Goal: Task Accomplishment & Management: Complete application form

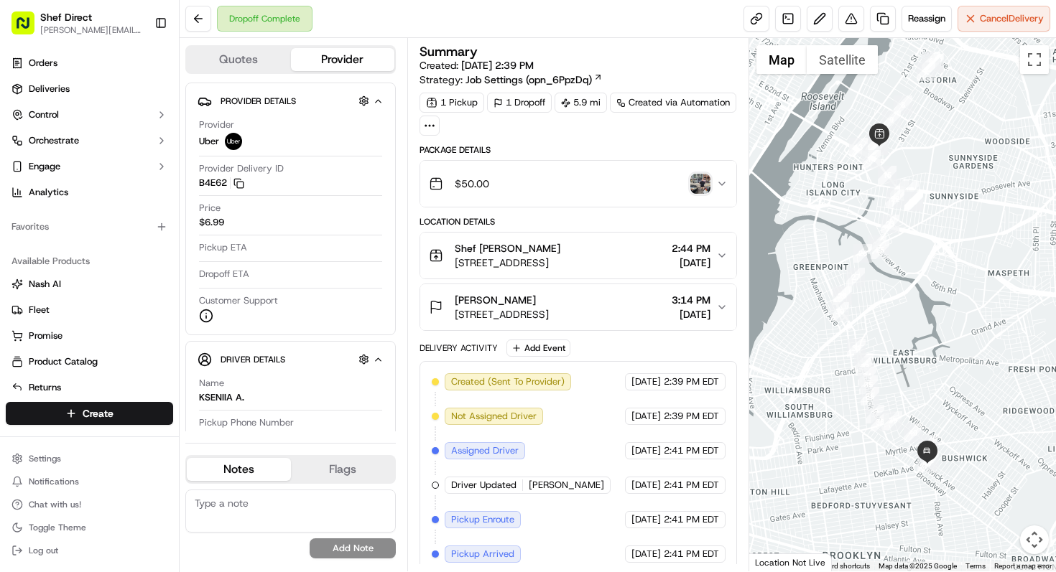
scroll to position [114, 0]
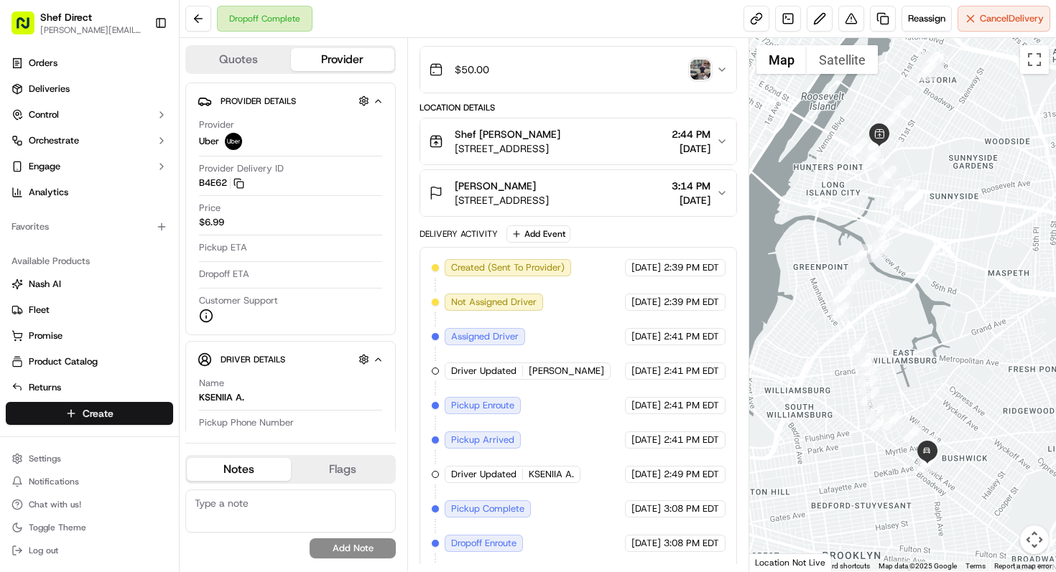
click at [136, 418] on html "Shef Direct [PERSON_NAME][EMAIL_ADDRESS][DOMAIN_NAME] Toggle Sidebar Orders Del…" at bounding box center [528, 286] width 1056 height 572
click at [208, 445] on link "Delivery" at bounding box center [260, 440] width 160 height 26
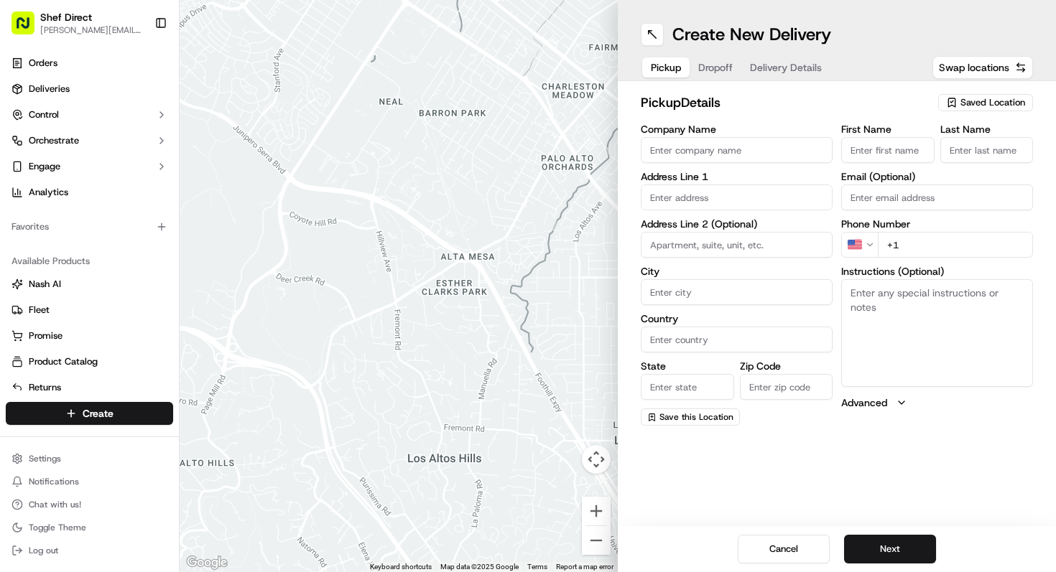
click at [966, 108] on span "Saved Location" at bounding box center [992, 102] width 65 height 13
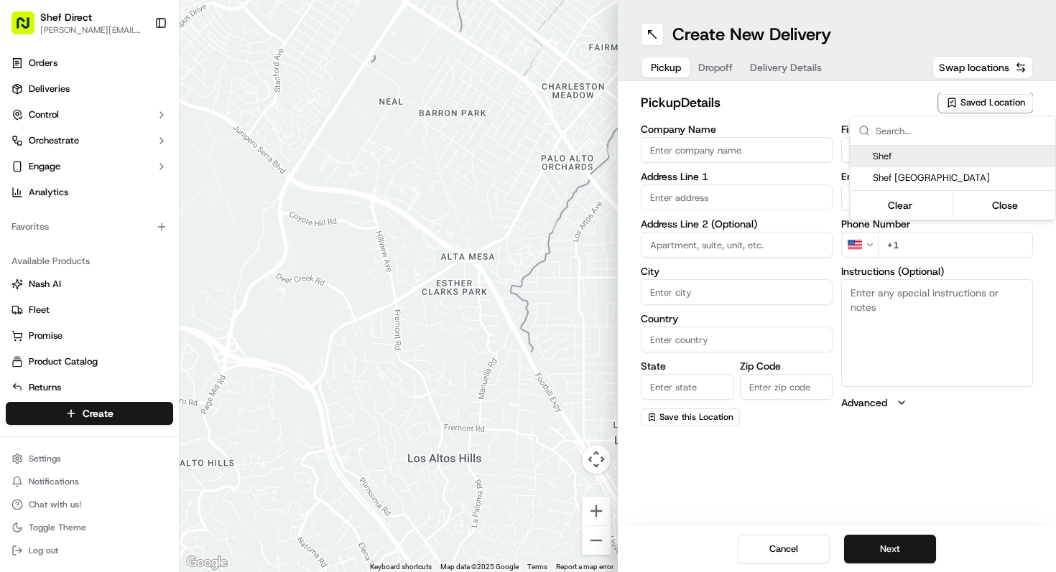
click at [931, 158] on span "Shef" at bounding box center [961, 156] width 177 height 13
type input "Shef"
type input "[STREET_ADDRESS]"
type input "Queens"
type input "US"
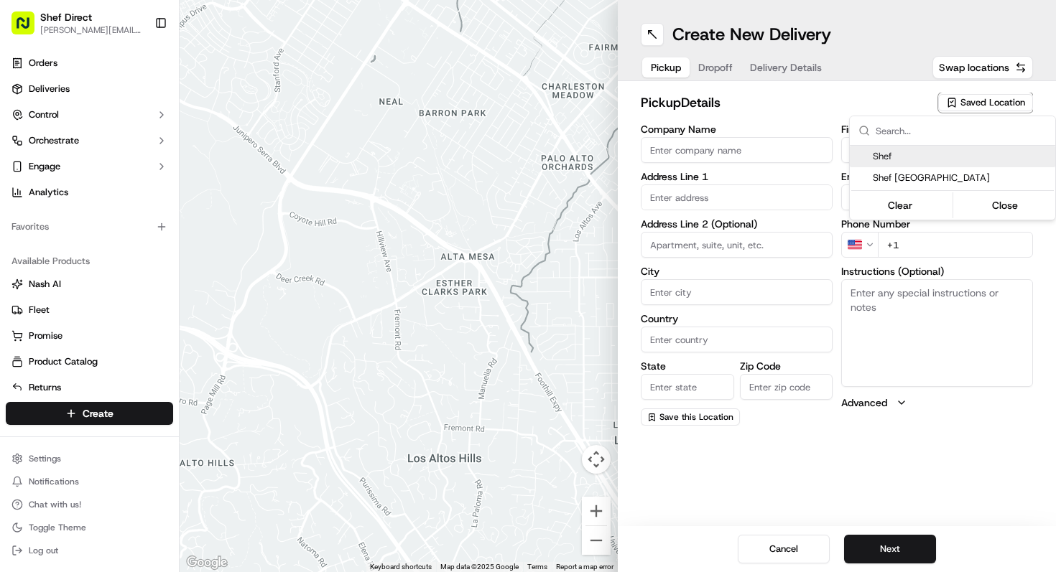
type input "NY"
type input "11101"
type input "[PERSON_NAME]"
type input "Tavernier"
type input "[PHONE_NUMBER]"
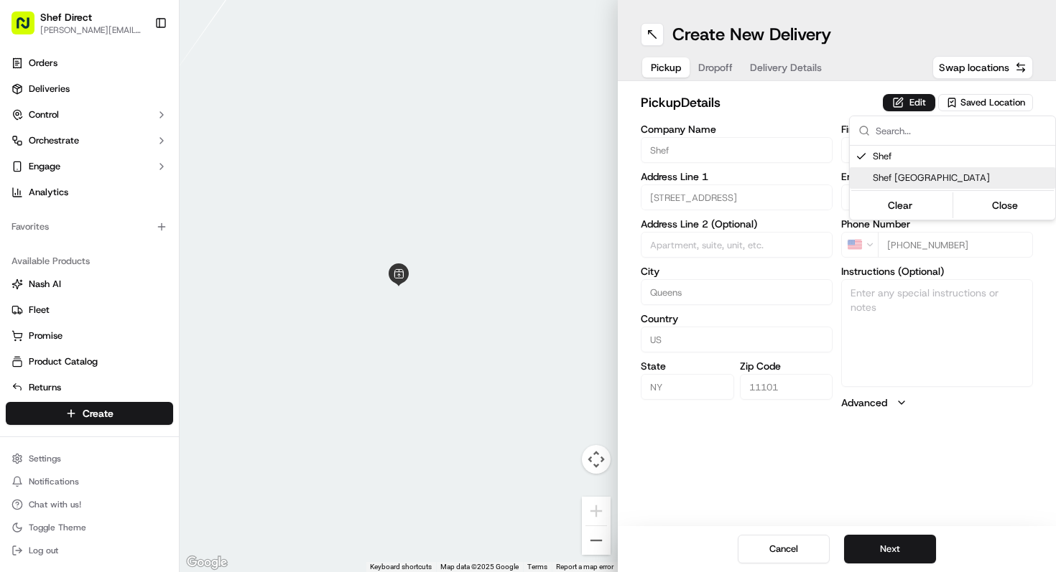
click at [888, 553] on html "Shef Direct [PERSON_NAME][EMAIL_ADDRESS][DOMAIN_NAME] Toggle Sidebar Orders Del…" at bounding box center [528, 286] width 1056 height 572
click at [910, 545] on button "Next" at bounding box center [890, 549] width 92 height 29
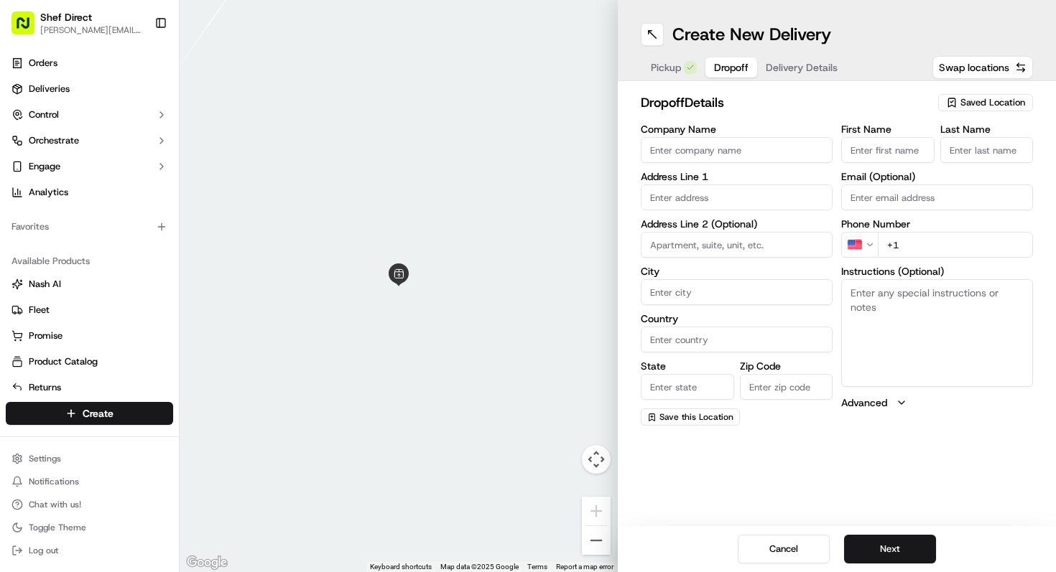
click at [997, 111] on div "Saved Location" at bounding box center [985, 102] width 95 height 17
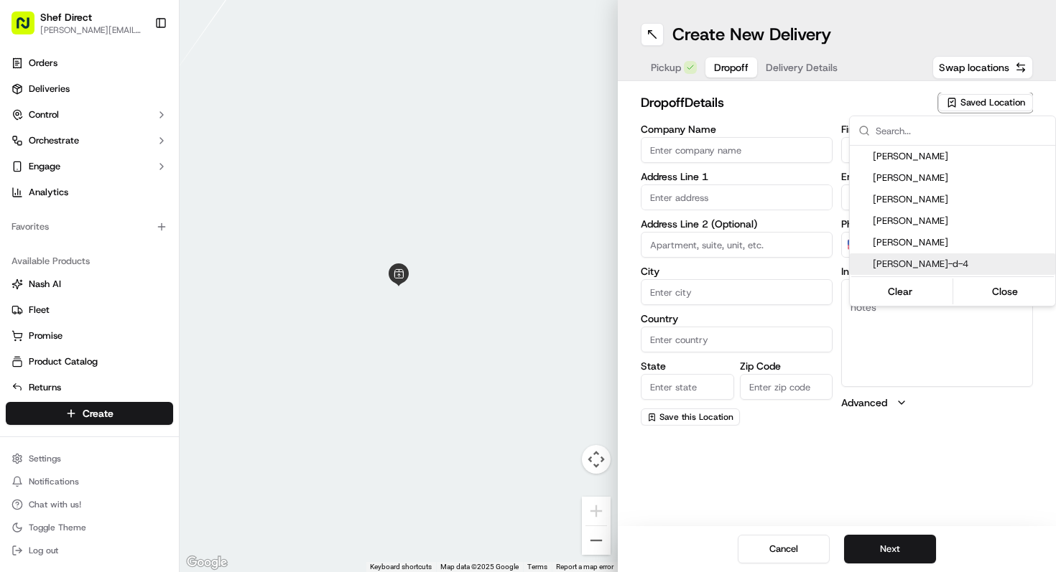
click at [944, 446] on html "Shef Direct [PERSON_NAME][EMAIL_ADDRESS][DOMAIN_NAME] Toggle Sidebar Orders Del…" at bounding box center [528, 286] width 1056 height 572
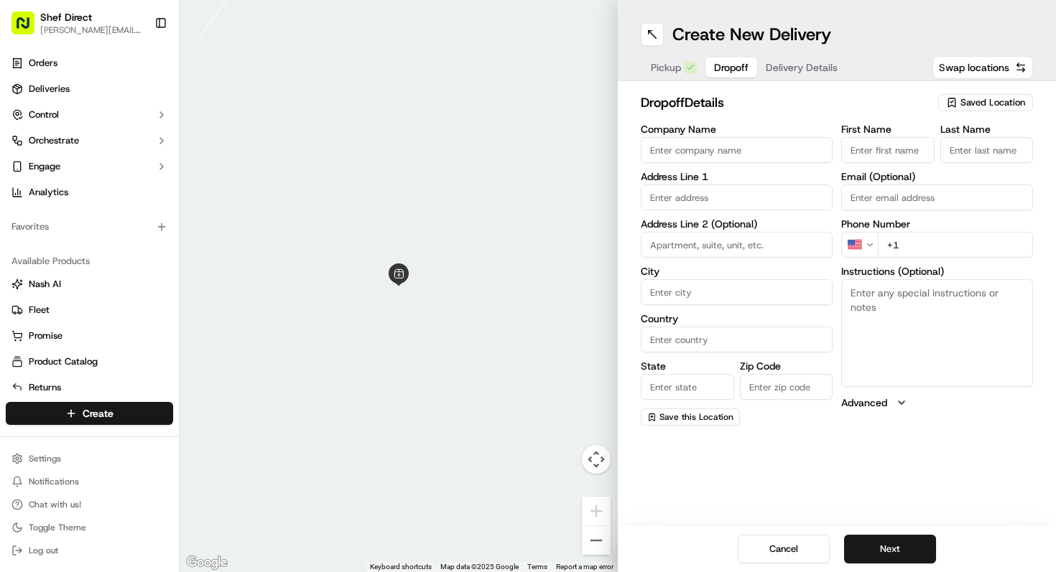
click at [888, 149] on input "First Name" at bounding box center [887, 150] width 93 height 26
type input "Rachael"
click at [962, 157] on input "Last Name" at bounding box center [986, 150] width 93 height 26
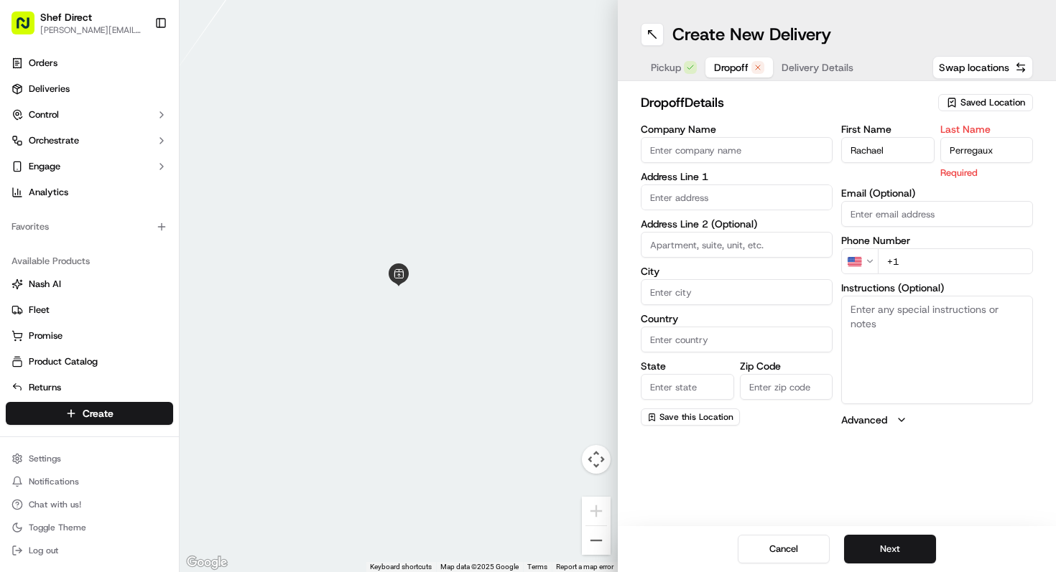
type input "Perregaux"
click at [756, 199] on input "text" at bounding box center [737, 198] width 192 height 26
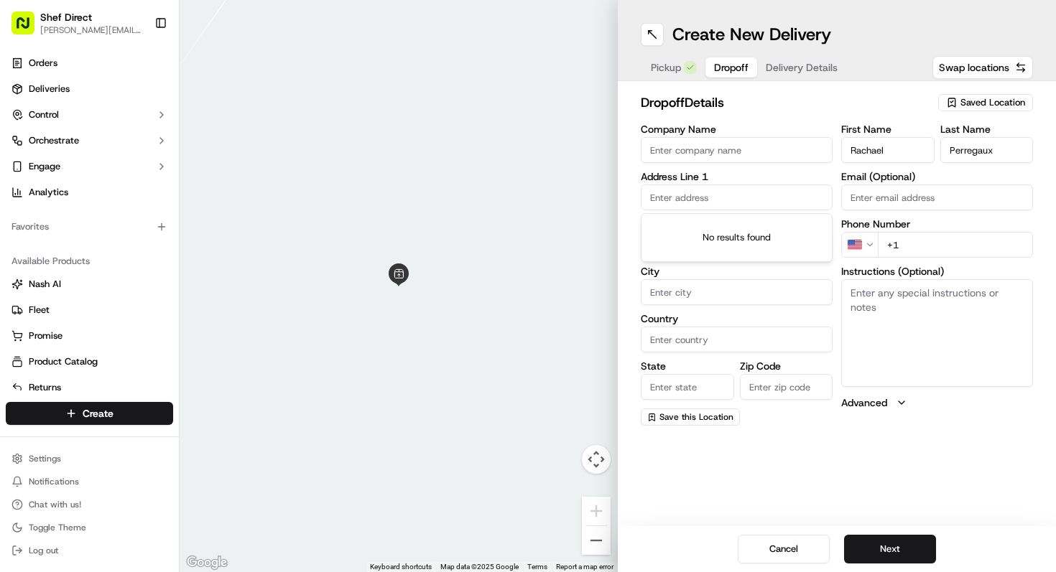
click at [916, 243] on input "+1" at bounding box center [955, 245] width 155 height 26
paste input "[PHONE_NUMBER]"
type input "[PHONE_NUMBER]"
click at [738, 190] on input "text" at bounding box center [737, 198] width 192 height 26
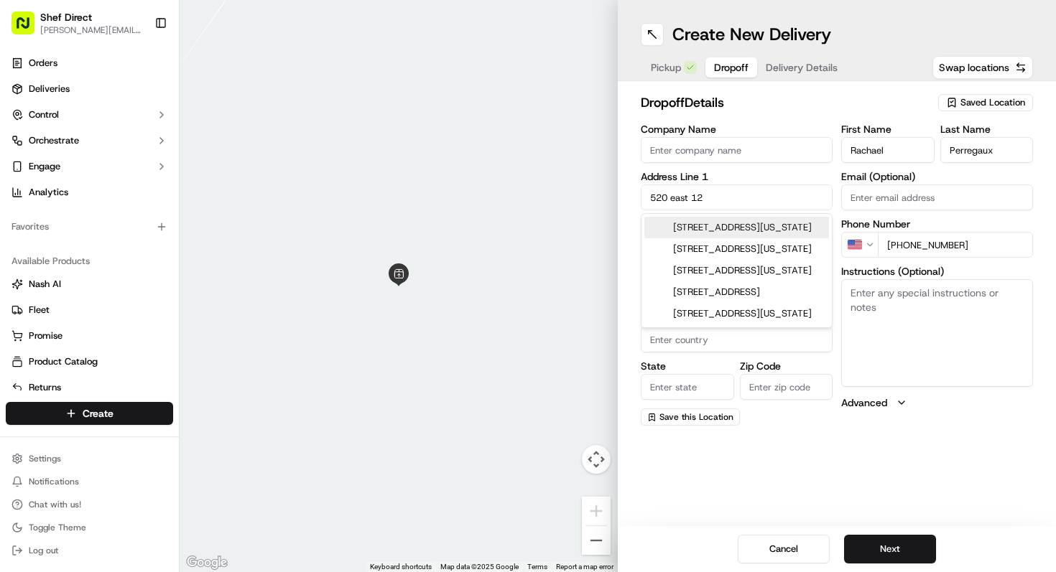
click at [702, 232] on div "[STREET_ADDRESS][US_STATE]" at bounding box center [736, 228] width 185 height 22
type input "[STREET_ADDRESS][US_STATE]"
type input "[US_STATE]"
type input "[GEOGRAPHIC_DATA]"
type input "NY"
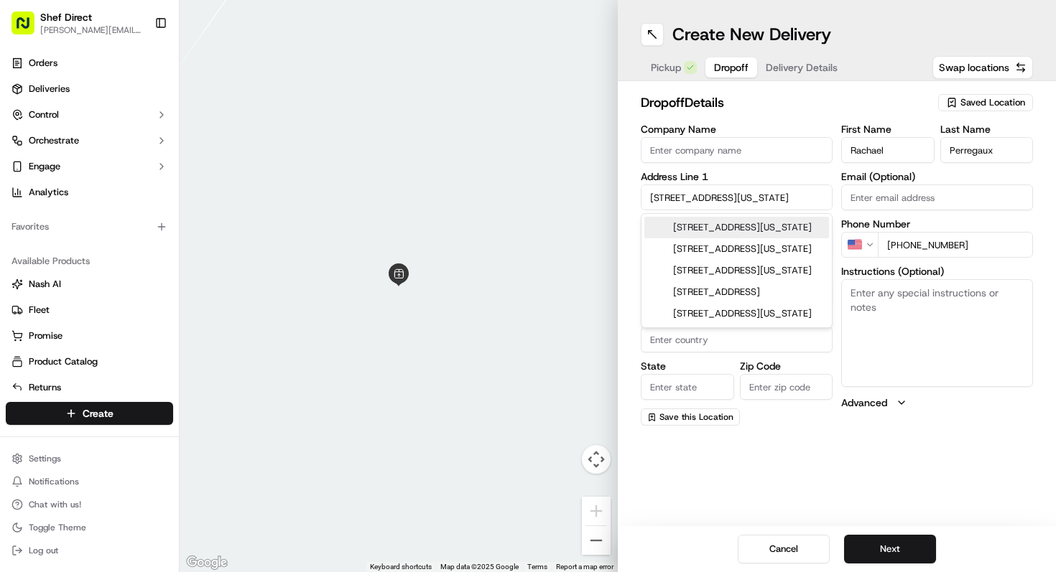
type input "10009"
type input "[STREET_ADDRESS]"
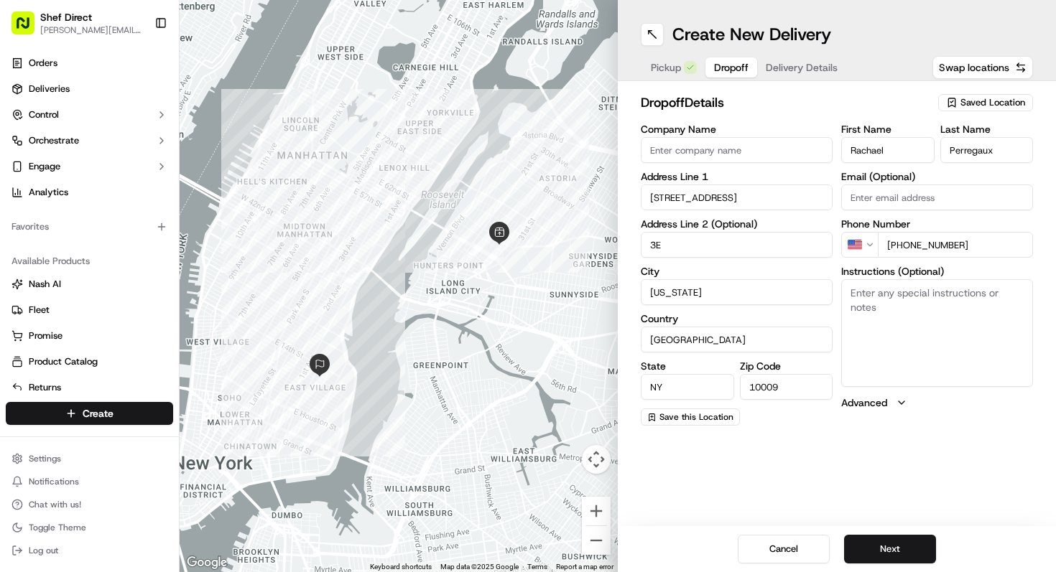
type input "3E"
click at [761, 488] on div "Create New Delivery Pickup Dropoff Delivery Details Swap locations dropoff Deta…" at bounding box center [837, 286] width 438 height 572
click at [896, 556] on button "Next" at bounding box center [890, 549] width 92 height 29
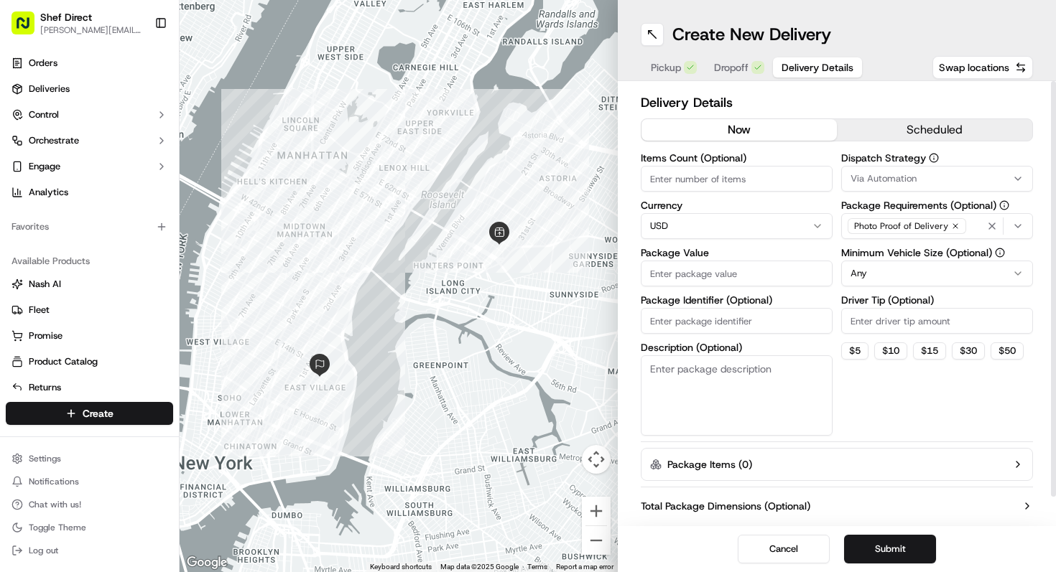
click at [773, 172] on input "Items Count (Optional)" at bounding box center [737, 179] width 192 height 26
type input "2"
click at [933, 272] on html "Shef Direct [PERSON_NAME][EMAIL_ADDRESS][DOMAIN_NAME] Toggle Sidebar Orders Del…" at bounding box center [528, 286] width 1056 height 572
click at [875, 403] on div "Dispatch Strategy Via Automation Package Requirements (Optional) Photo Proof of…" at bounding box center [937, 294] width 192 height 283
click at [870, 330] on input "Driver Tip (Optional)" at bounding box center [937, 321] width 192 height 26
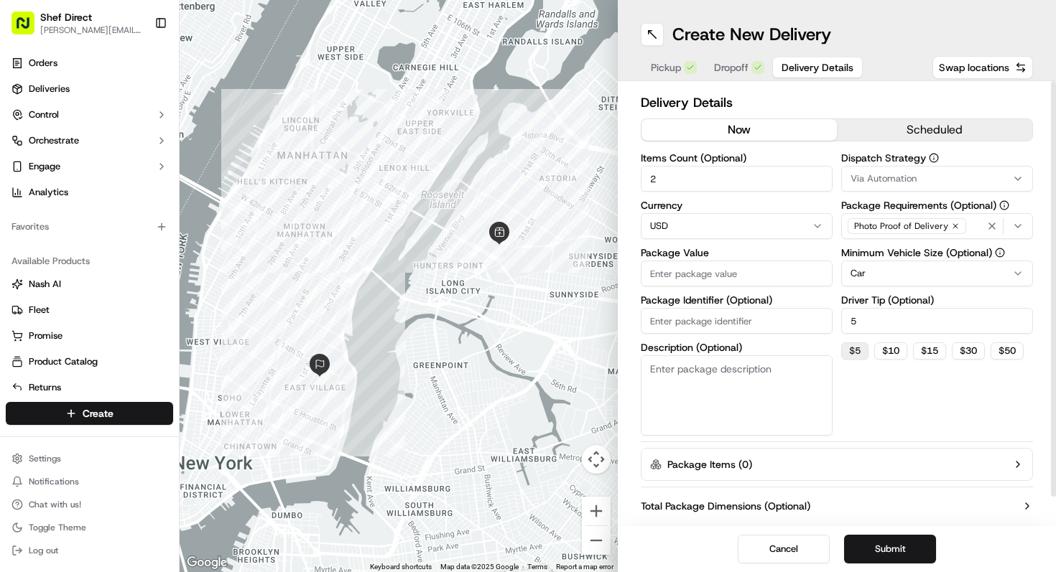
type input "5"
click at [860, 355] on button "$ 5" at bounding box center [854, 351] width 27 height 17
click at [853, 423] on div "Dispatch Strategy Via Automation Package Requirements (Optional) Photo Proof of…" at bounding box center [937, 294] width 192 height 283
click at [777, 274] on input "Package Value" at bounding box center [737, 274] width 192 height 26
type input "50"
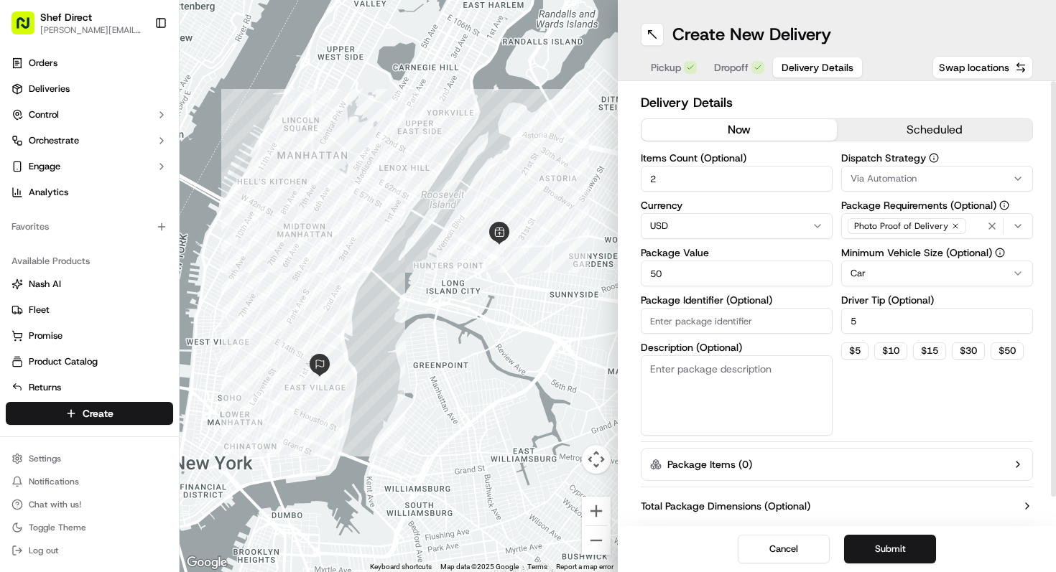
click at [868, 422] on div "Dispatch Strategy Via Automation Package Requirements (Optional) Photo Proof of…" at bounding box center [937, 294] width 192 height 283
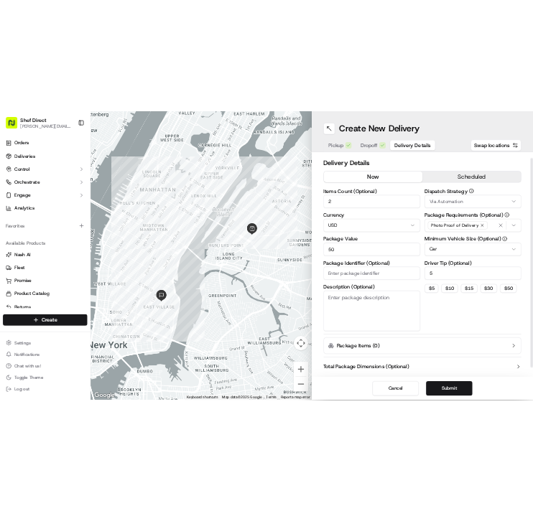
scroll to position [30, 0]
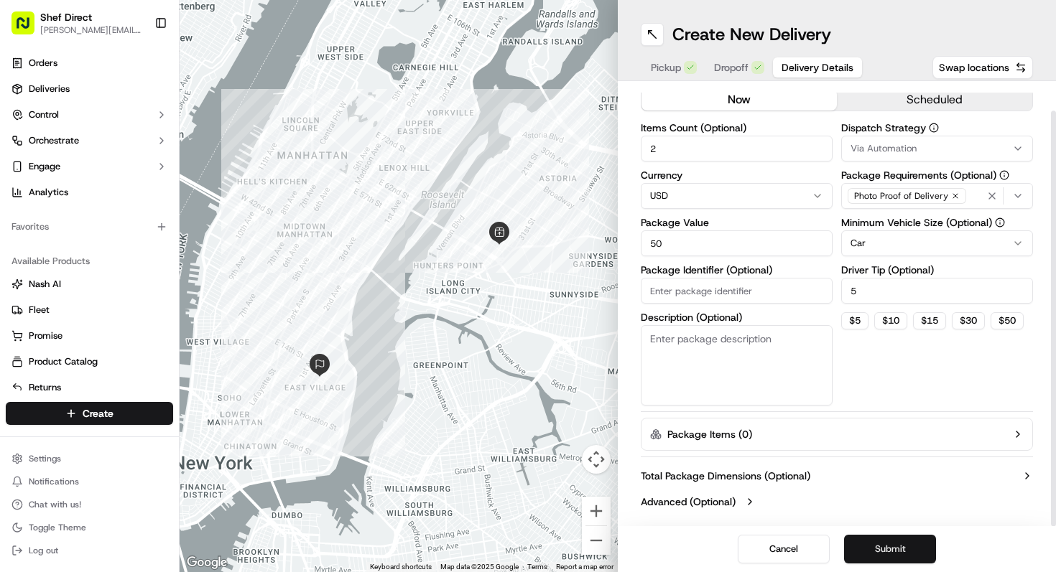
click at [880, 544] on button "Submit" at bounding box center [890, 549] width 92 height 29
